Goal: Task Accomplishment & Management: Use online tool/utility

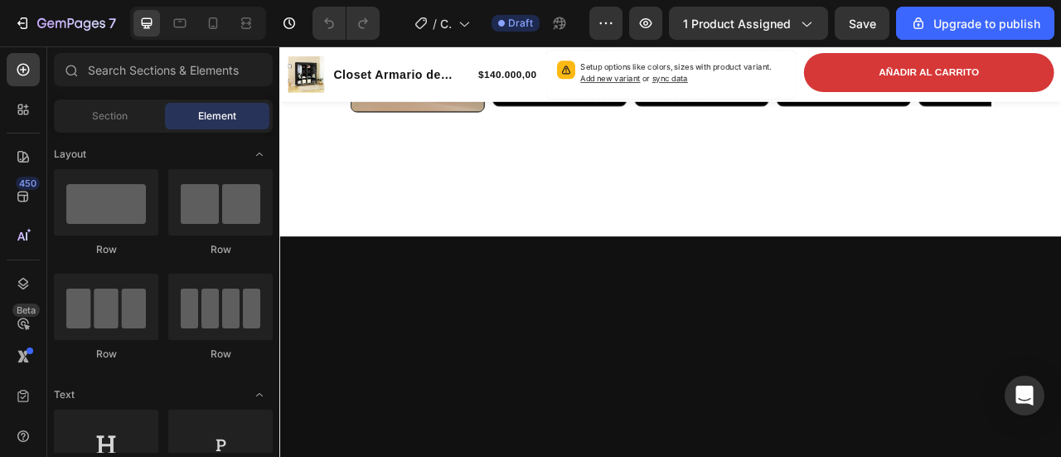
scroll to position [1244, 0]
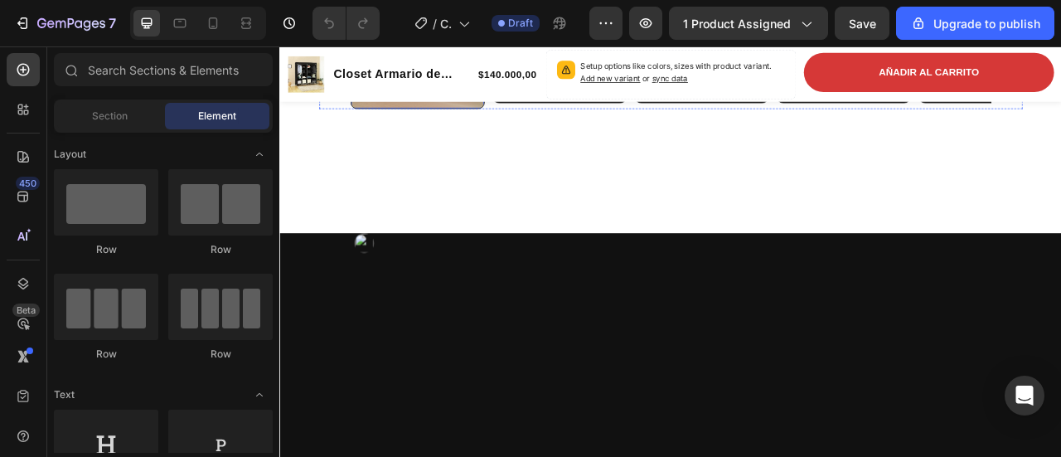
click at [452, 87] on icon "Play" at bounding box center [454, 78] width 17 height 17
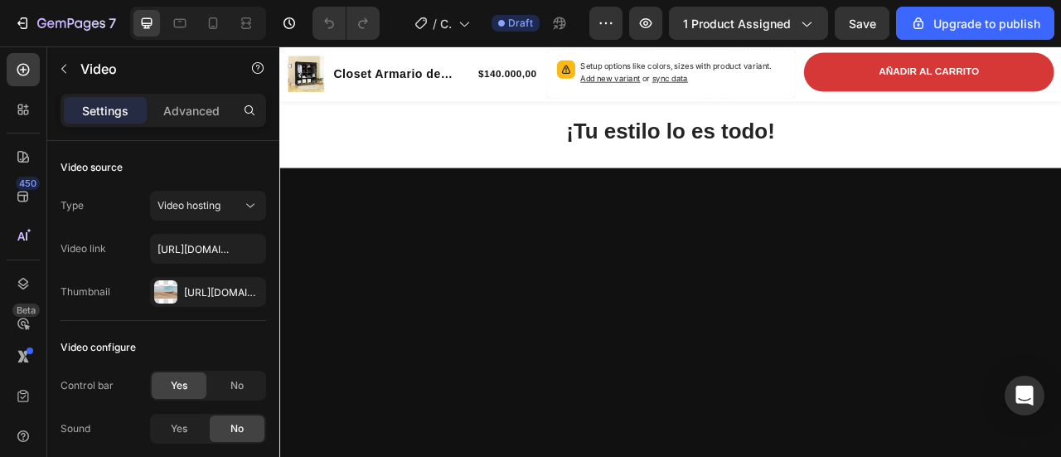
scroll to position [1409, 0]
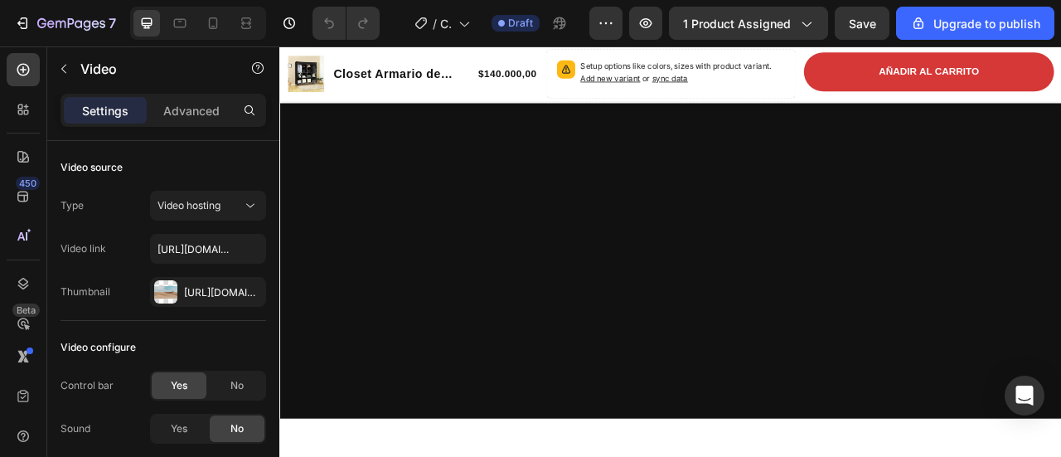
drag, startPoint x: 454, startPoint y: 469, endPoint x: 482, endPoint y: 485, distance: 32.3
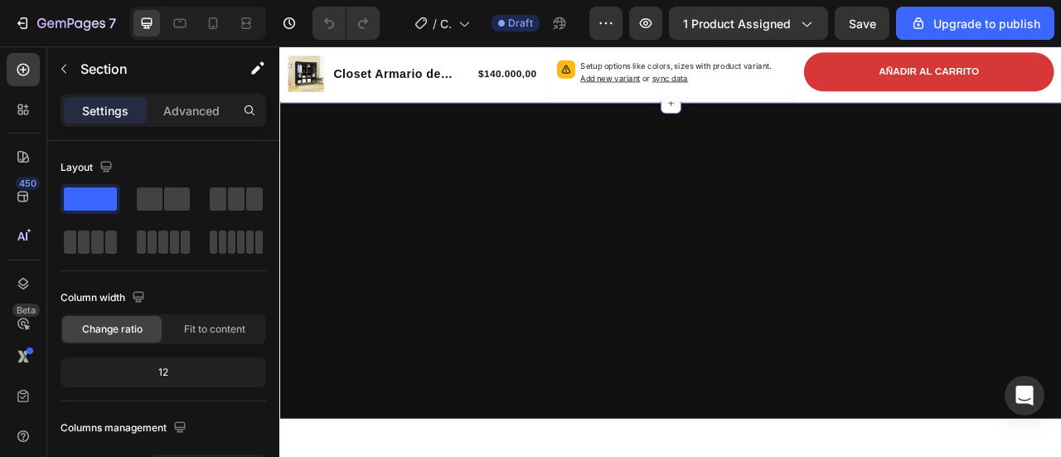
click at [546, 118] on div "¡Tu estilo lo es todo! Heading Section 5" at bounding box center [776, 72] width 995 height 92
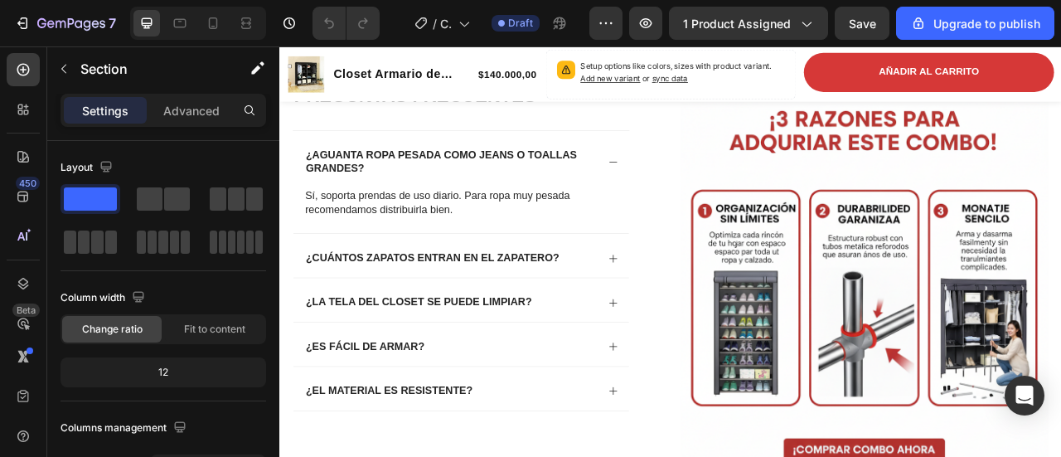
scroll to position [2404, 0]
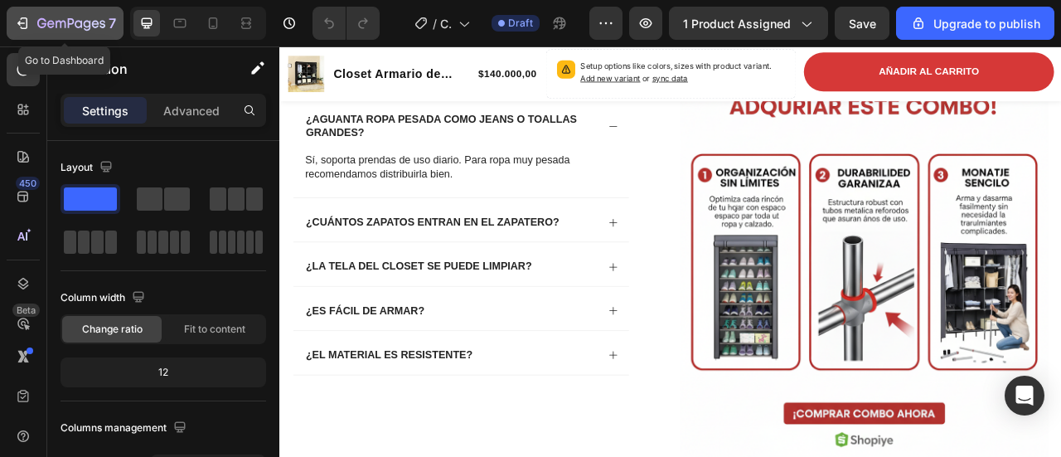
click at [12, 11] on button "7" at bounding box center [65, 23] width 117 height 33
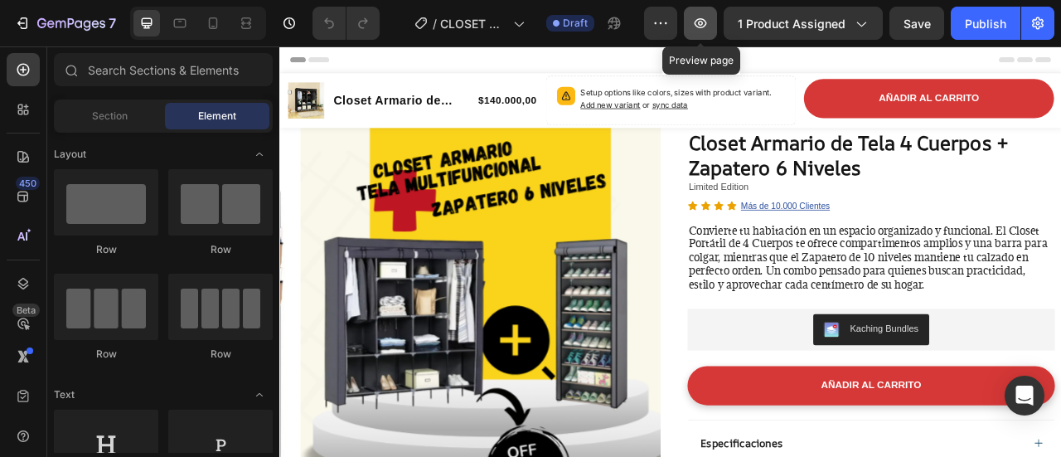
click at [707, 27] on icon "button" at bounding box center [701, 23] width 12 height 10
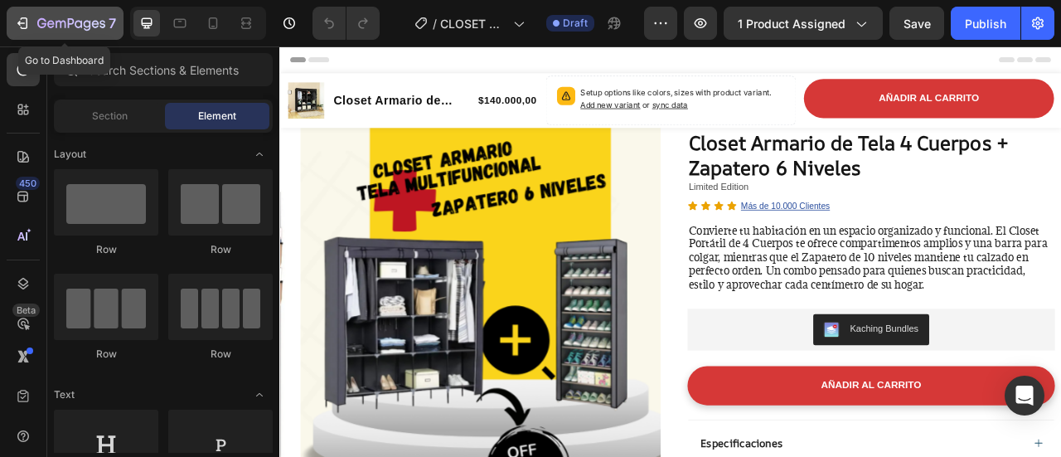
click at [16, 24] on icon "button" at bounding box center [22, 23] width 17 height 17
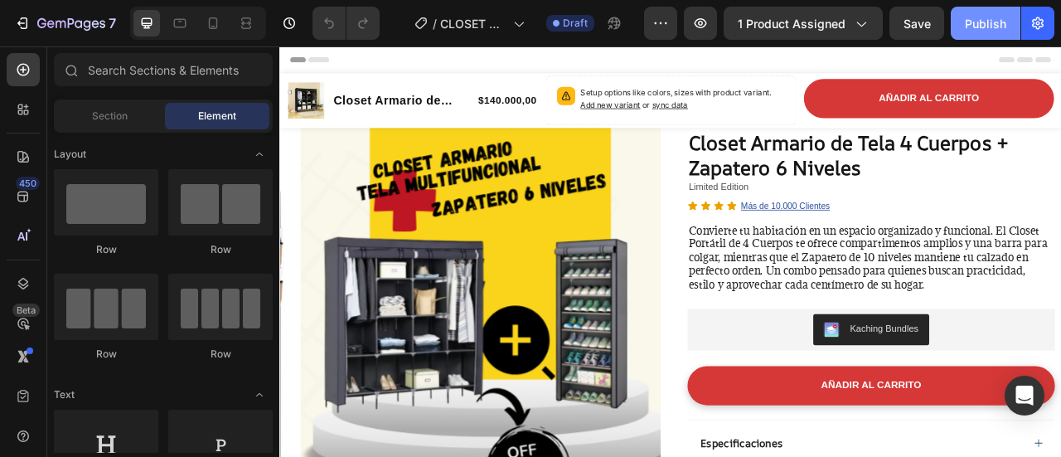
click at [982, 27] on div "Publish" at bounding box center [985, 23] width 41 height 17
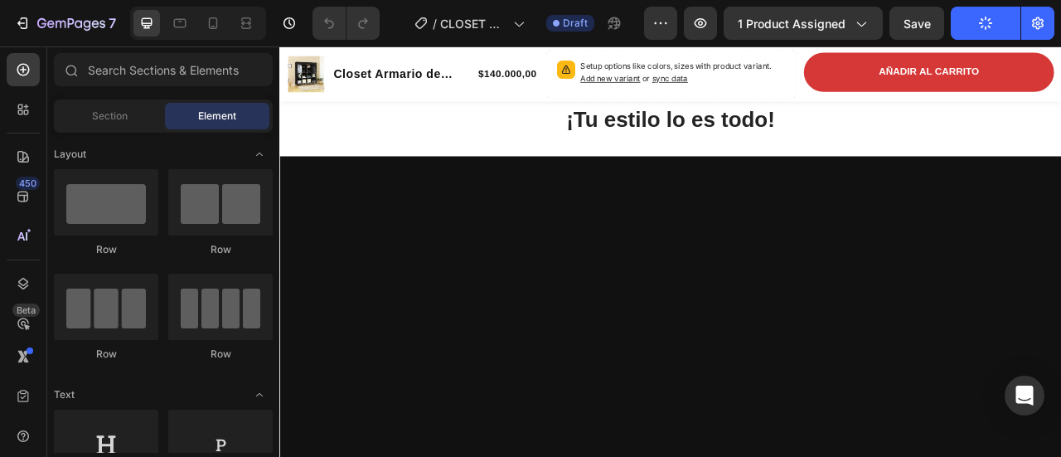
scroll to position [1326, 0]
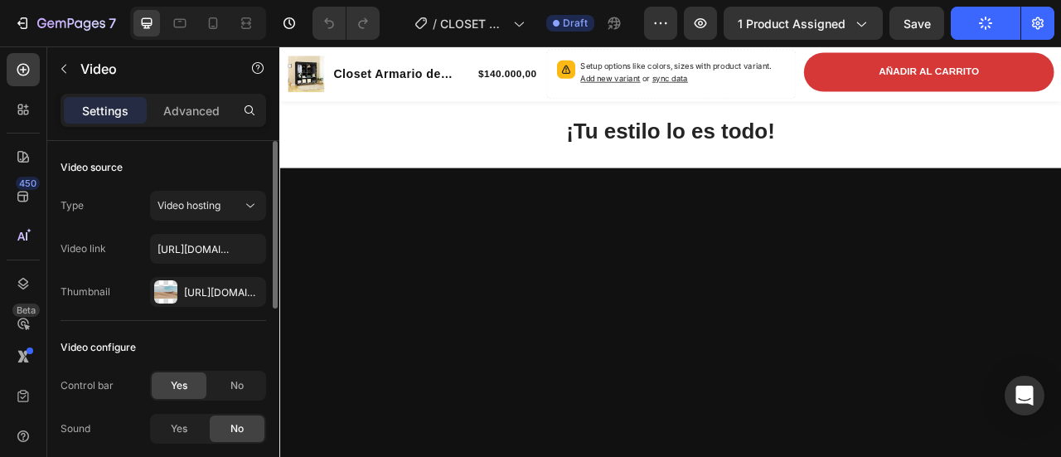
scroll to position [83, 0]
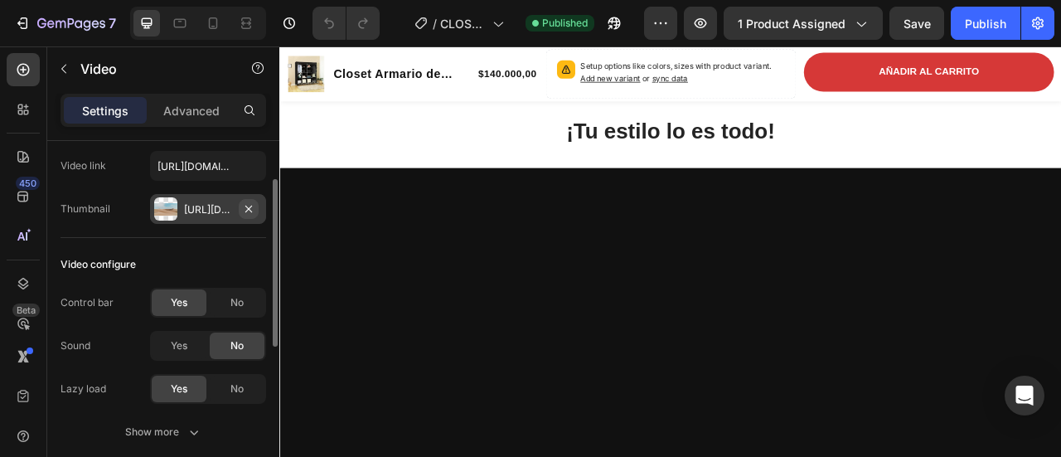
click at [253, 210] on icon "button" at bounding box center [248, 208] width 13 height 13
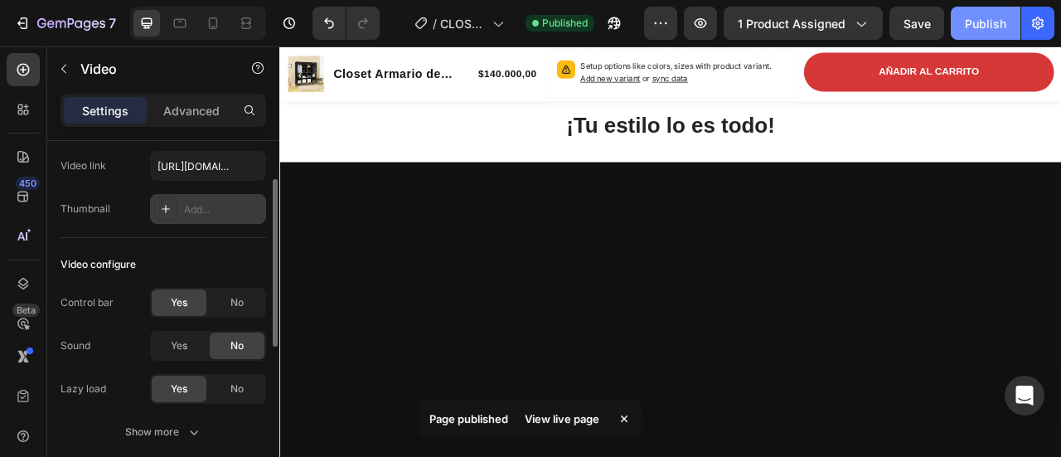
click at [990, 21] on div "Publish" at bounding box center [985, 23] width 41 height 17
